Goal: Task Accomplishment & Management: Use online tool/utility

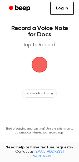
click at [40, 66] on span "button" at bounding box center [39, 65] width 16 height 16
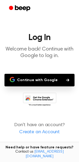
click at [30, 82] on button "Continue with Google" at bounding box center [39, 80] width 70 height 13
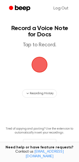
click at [39, 66] on span "button" at bounding box center [39, 64] width 17 height 17
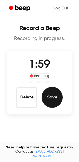
click at [49, 98] on button "Save" at bounding box center [51, 97] width 21 height 21
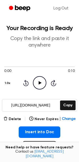
click at [39, 82] on icon at bounding box center [39, 82] width 3 height 3
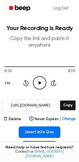
click at [36, 81] on icon "Play Audio" at bounding box center [39, 82] width 13 height 13
click at [14, 119] on button "Delete" at bounding box center [12, 120] width 18 height 6
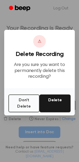
click at [47, 101] on button "Delete" at bounding box center [54, 104] width 31 height 18
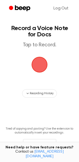
click at [42, 66] on span "button" at bounding box center [39, 64] width 25 height 25
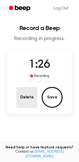
click at [29, 97] on button "Delete" at bounding box center [26, 97] width 21 height 21
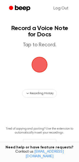
click at [41, 68] on span "button" at bounding box center [39, 64] width 19 height 19
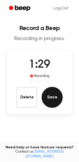
click at [54, 97] on button "Save" at bounding box center [51, 97] width 21 height 21
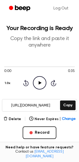
click at [42, 84] on icon "Play Audio" at bounding box center [39, 82] width 13 height 13
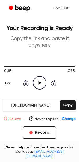
click at [14, 120] on button "Delete" at bounding box center [12, 120] width 18 height 6
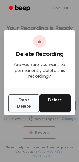
click at [57, 100] on button "Delete" at bounding box center [54, 104] width 31 height 18
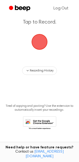
scroll to position [23, 0]
click at [25, 70] on button "Recording History" at bounding box center [39, 71] width 35 height 8
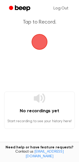
click at [19, 8] on icon "Beep" at bounding box center [22, 8] width 15 height 6
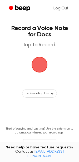
click at [36, 67] on span "button" at bounding box center [39, 65] width 26 height 26
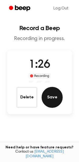
click at [51, 97] on button "Save" at bounding box center [51, 97] width 21 height 21
